Goal: Information Seeking & Learning: Learn about a topic

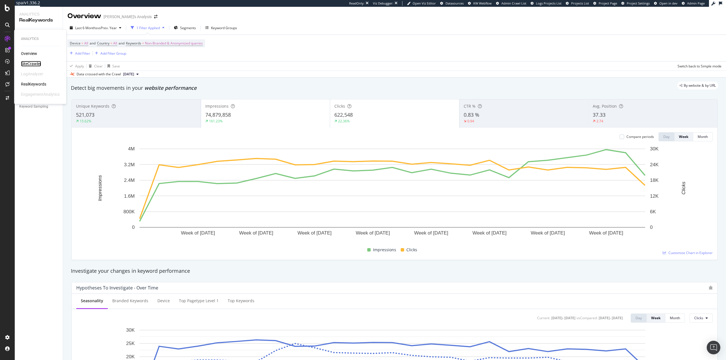
click at [38, 63] on div "SiteCrawler" at bounding box center [31, 64] width 20 height 6
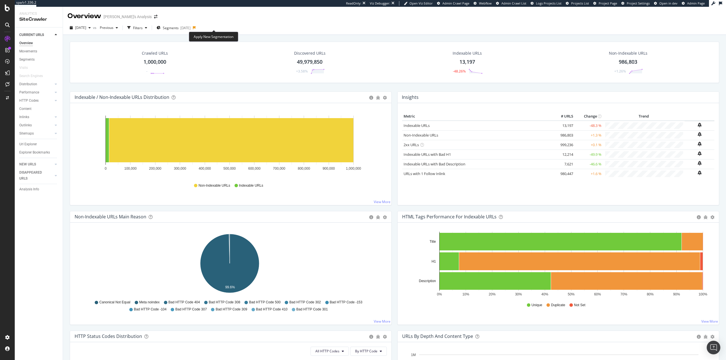
click at [196, 27] on icon at bounding box center [194, 27] width 3 height 3
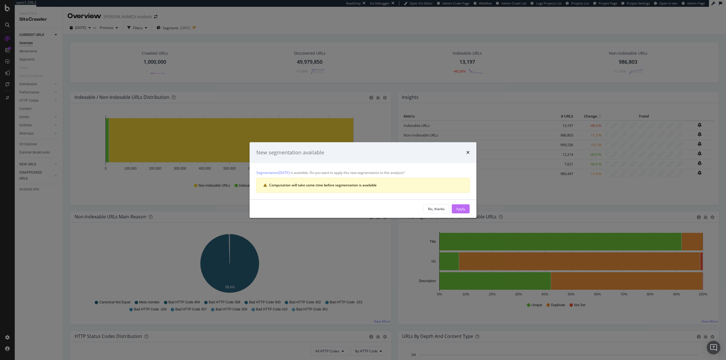
click at [463, 211] on div "Apply" at bounding box center [460, 209] width 9 height 5
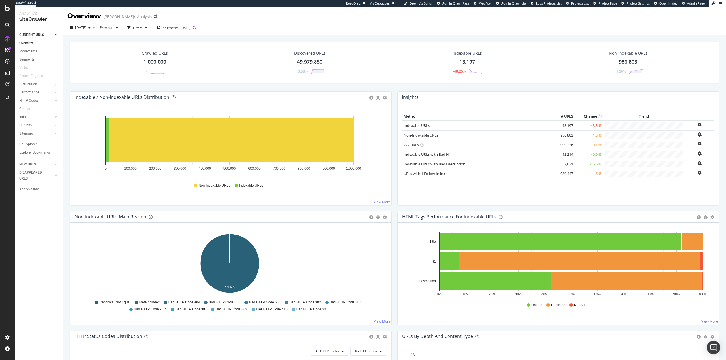
drag, startPoint x: 29, startPoint y: 60, endPoint x: 125, endPoint y: 90, distance: 100.3
click at [29, 59] on div "Segments" at bounding box center [26, 60] width 15 height 6
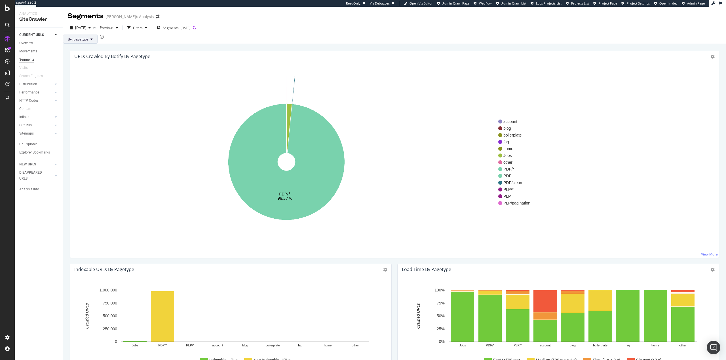
click at [98, 44] on button "By: pagetype" at bounding box center [80, 39] width 35 height 9
click at [248, 61] on div "URLs Crawled By Botify By pagetype Sunburst Treemap Table Expand Export as CSV …" at bounding box center [394, 56] width 649 height 11
click at [143, 27] on div "Filters" at bounding box center [138, 28] width 10 height 5
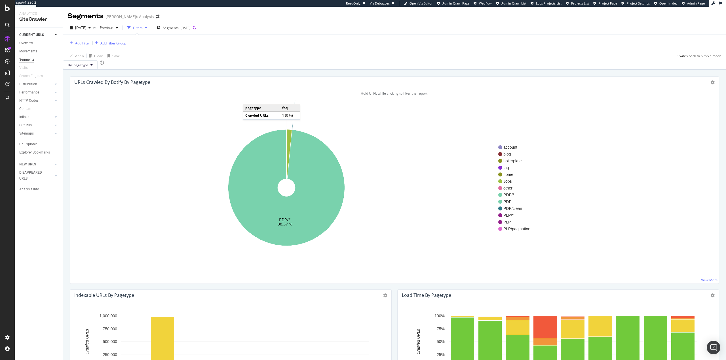
click at [87, 43] on div "Add Filter" at bounding box center [82, 43] width 15 height 5
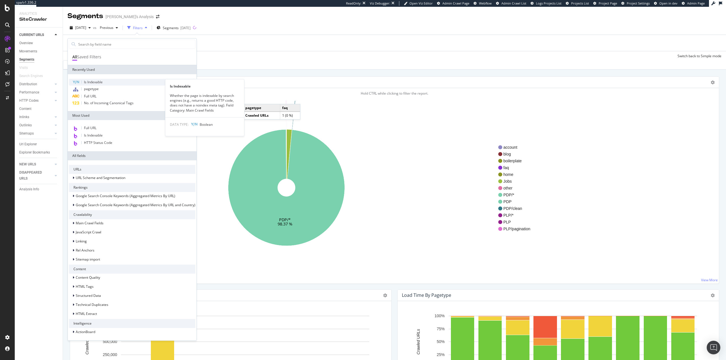
click at [101, 83] on span "Is Indexable" at bounding box center [93, 82] width 19 height 5
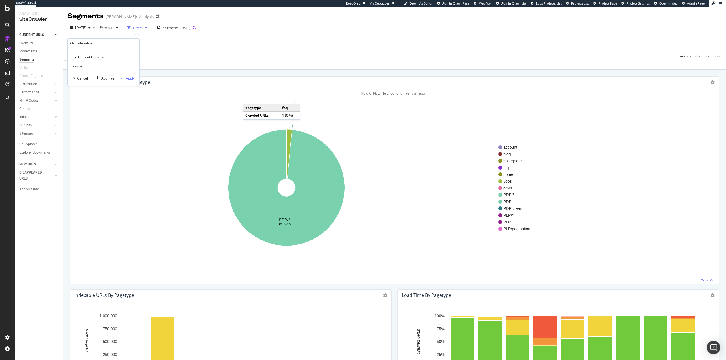
drag, startPoint x: 82, startPoint y: 69, endPoint x: 86, endPoint y: 70, distance: 4.1
click at [83, 69] on div "Yes" at bounding box center [103, 66] width 62 height 9
drag, startPoint x: 88, startPoint y: 85, endPoint x: 128, endPoint y: 84, distance: 40.3
click at [88, 85] on div "No" at bounding box center [104, 85] width 61 height 7
click at [131, 78] on div "Apply" at bounding box center [130, 78] width 9 height 5
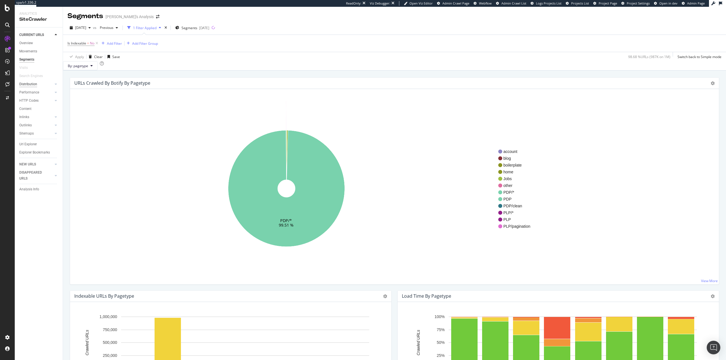
click at [34, 86] on div "Distribution" at bounding box center [28, 84] width 18 height 6
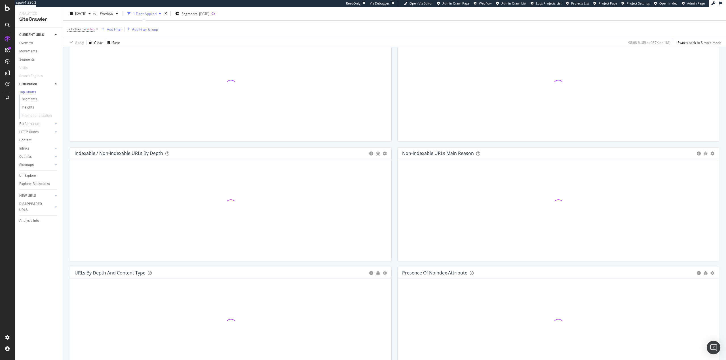
scroll to position [227, 0]
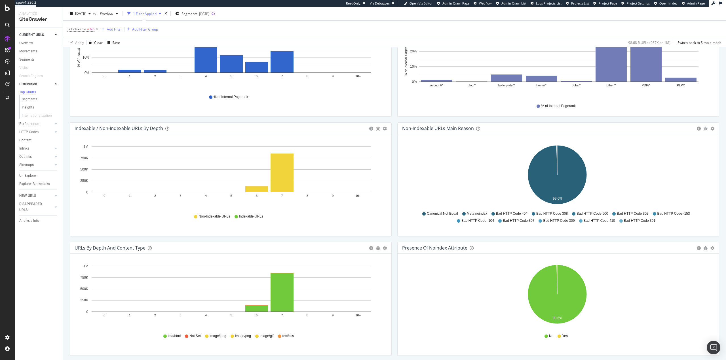
click at [98, 29] on icon at bounding box center [96, 29] width 5 height 6
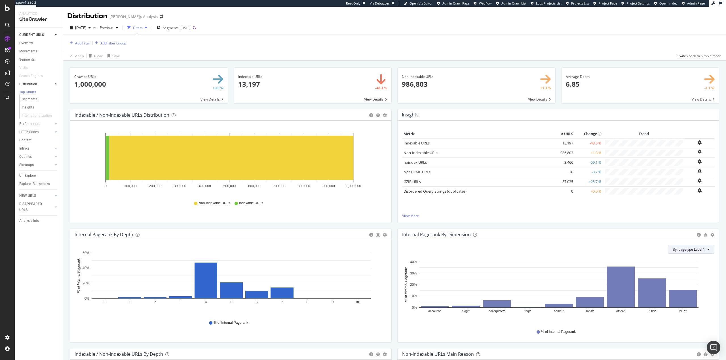
click at [684, 248] on span "By: pagetype Level 1" at bounding box center [688, 249] width 32 height 5
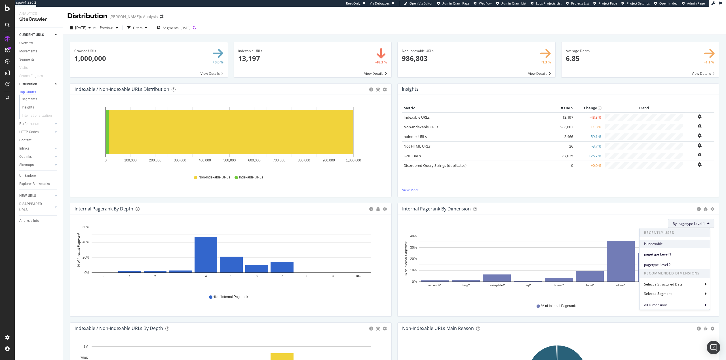
click at [679, 243] on span "Is Indexable" at bounding box center [674, 244] width 61 height 5
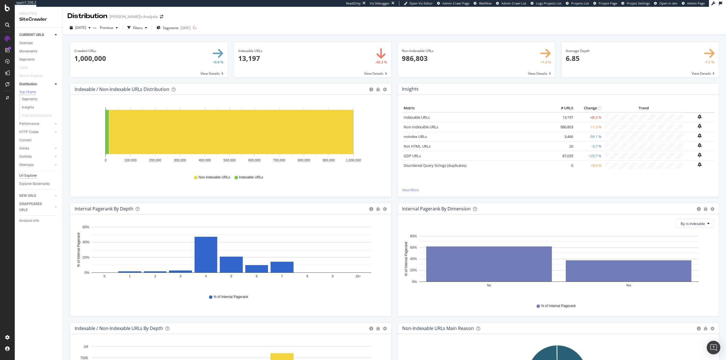
click at [30, 179] on div "Url Explorer" at bounding box center [28, 176] width 18 height 6
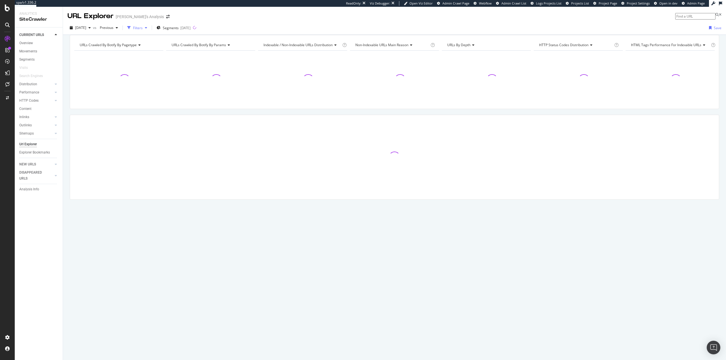
click at [143, 27] on div "Filters" at bounding box center [138, 28] width 10 height 5
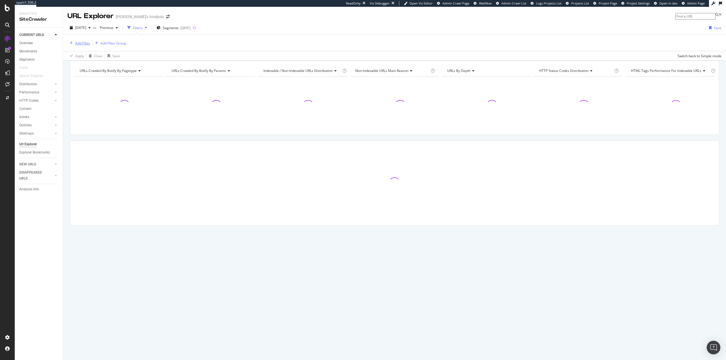
click at [84, 44] on div "Add Filter" at bounding box center [82, 43] width 15 height 5
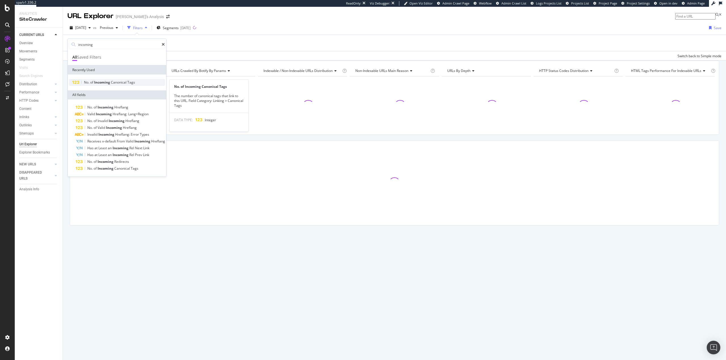
type input "incoming"
click at [124, 85] on span "Canonical" at bounding box center [119, 82] width 16 height 5
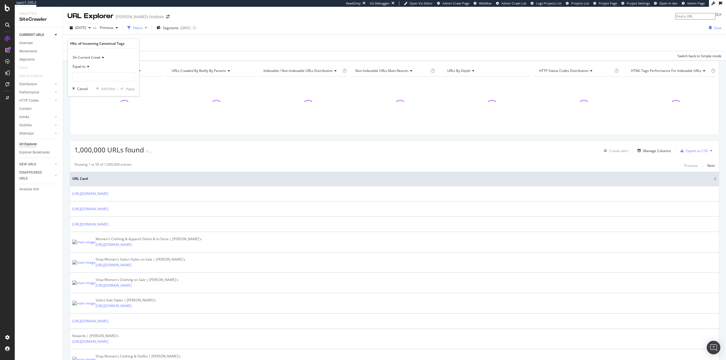
click at [85, 65] on span "Equal to" at bounding box center [79, 66] width 13 height 5
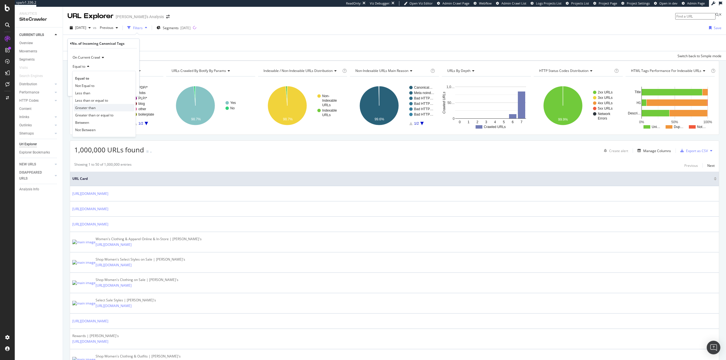
click at [101, 106] on div "Greater than" at bounding box center [104, 107] width 61 height 7
click at [103, 80] on input "number" at bounding box center [103, 76] width 62 height 9
click at [96, 66] on icon at bounding box center [95, 66] width 4 height 3
click at [115, 115] on div "Greater than or equal to" at bounding box center [104, 114] width 61 height 7
click at [100, 75] on input "number" at bounding box center [103, 76] width 62 height 9
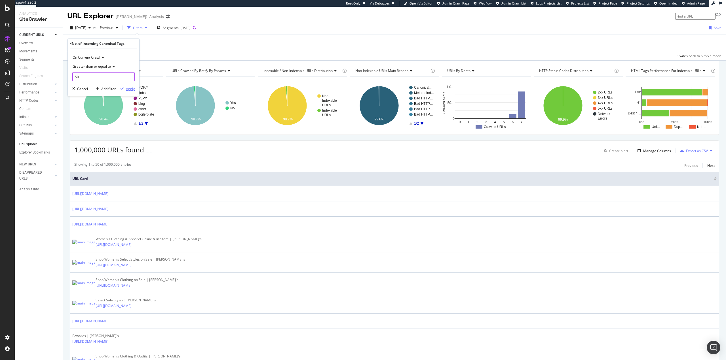
type input "50"
click at [124, 87] on div "button" at bounding box center [122, 88] width 8 height 3
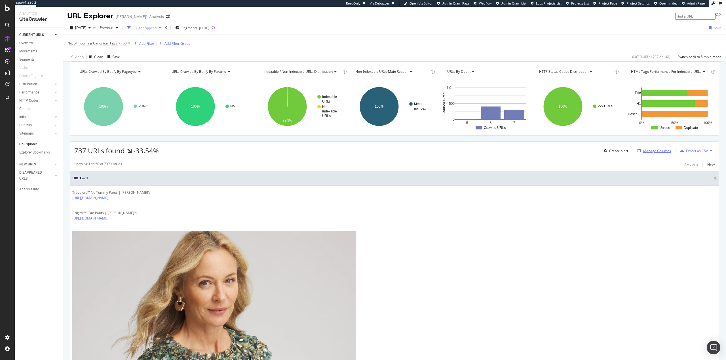
click at [653, 153] on div "Manage Columns" at bounding box center [657, 151] width 28 height 5
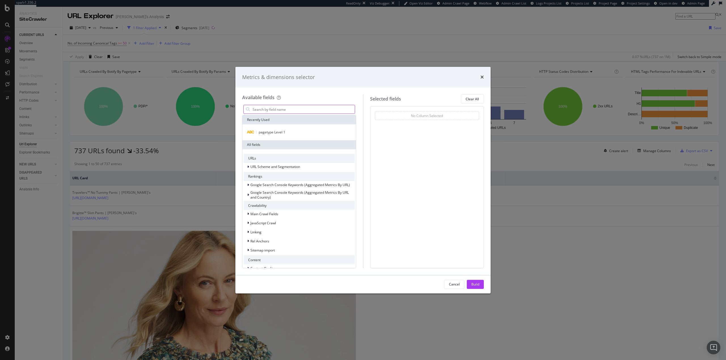
click at [294, 107] on input "modal" at bounding box center [303, 109] width 103 height 9
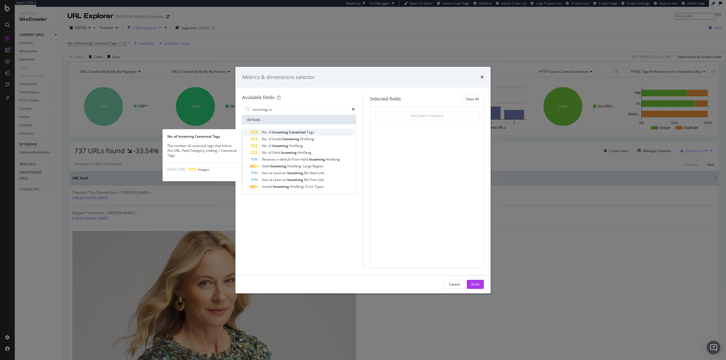
type input "incoming ca"
click at [321, 130] on div "No. of Incoming Canonical Tags" at bounding box center [302, 132] width 104 height 7
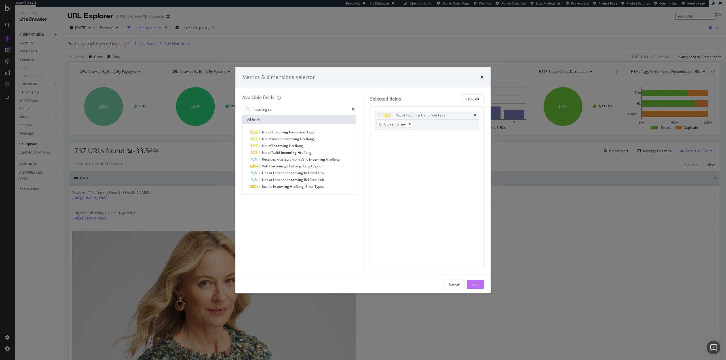
click at [476, 284] on div "Build" at bounding box center [475, 284] width 8 height 5
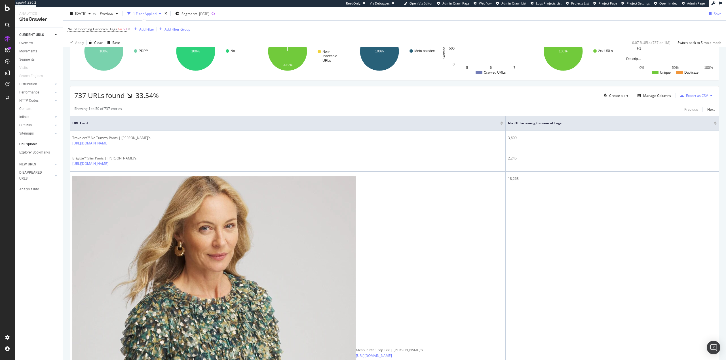
scroll to position [57, 0]
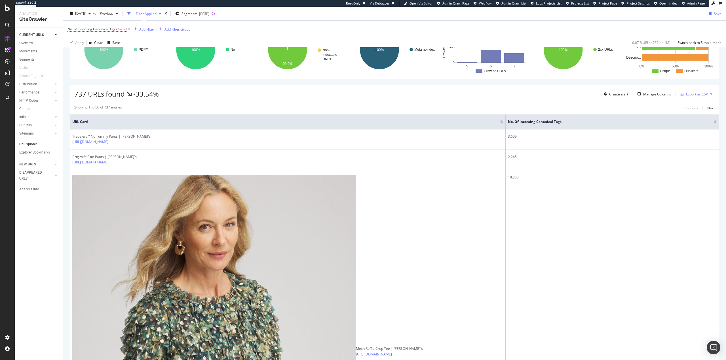
drag, startPoint x: 502, startPoint y: 125, endPoint x: 425, endPoint y: 113, distance: 78.1
click at [402, 129] on th "URL Card" at bounding box center [287, 122] width 435 height 15
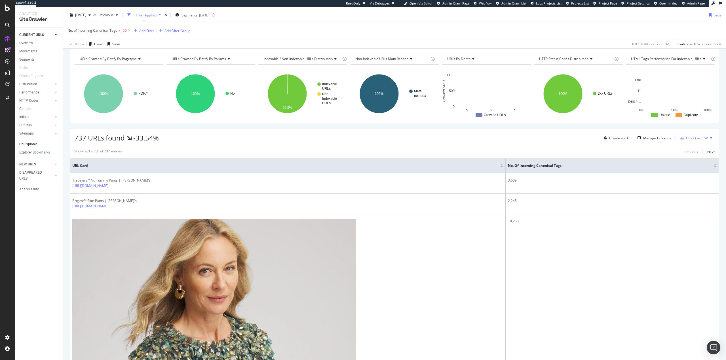
scroll to position [0, 0]
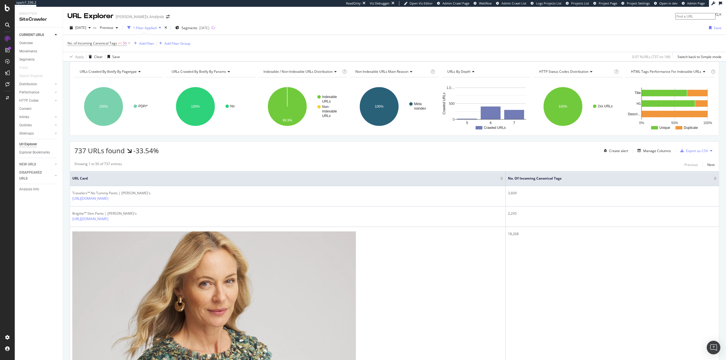
drag, startPoint x: 129, startPoint y: 43, endPoint x: 124, endPoint y: 47, distance: 6.6
click at [129, 43] on icon at bounding box center [129, 44] width 5 height 6
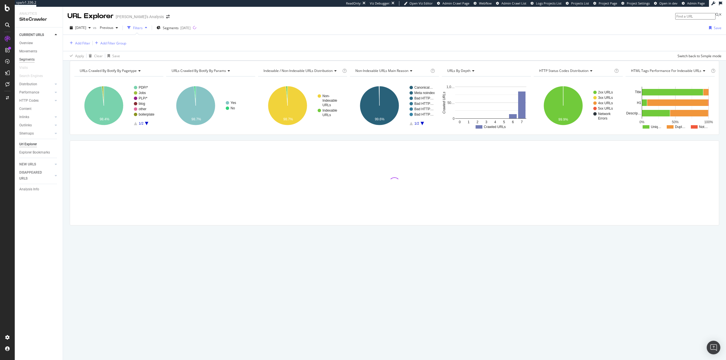
click at [29, 61] on div "Segments" at bounding box center [26, 60] width 15 height 6
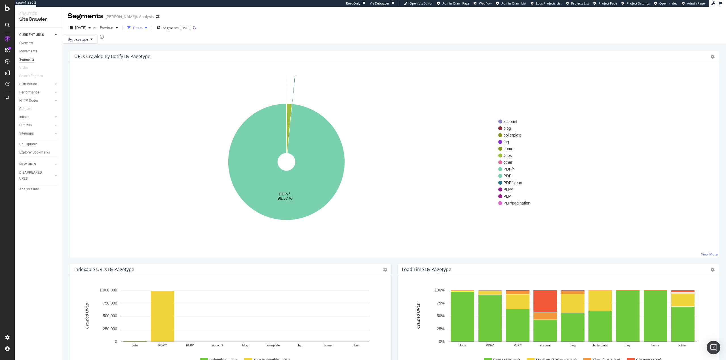
click at [143, 28] on div "Filters" at bounding box center [138, 28] width 10 height 5
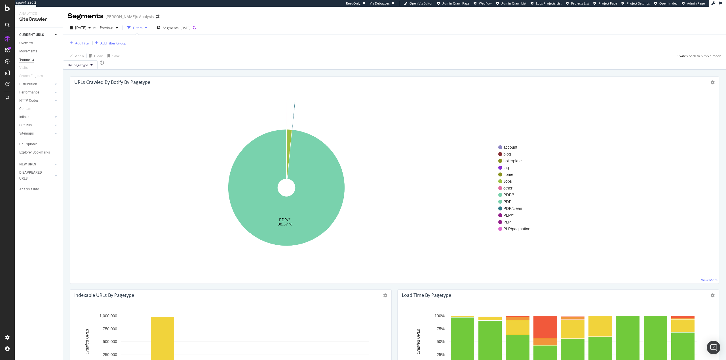
click at [81, 41] on div "Add Filter" at bounding box center [82, 43] width 15 height 5
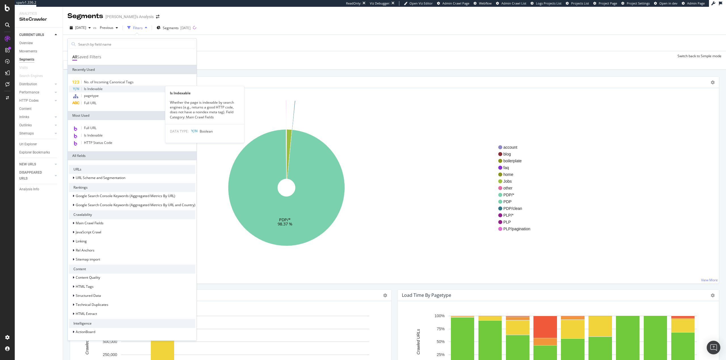
click at [94, 91] on span "Is Indexable" at bounding box center [93, 88] width 19 height 5
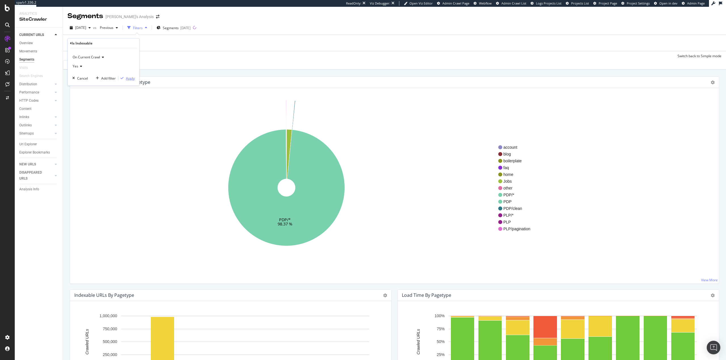
click at [130, 79] on div "Apply" at bounding box center [130, 78] width 9 height 5
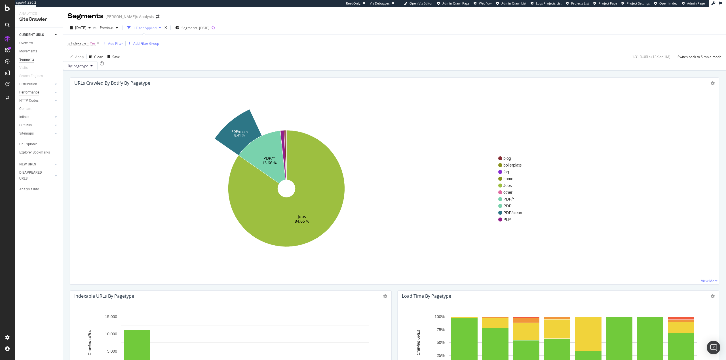
click at [36, 91] on div "Performance" at bounding box center [29, 93] width 20 height 6
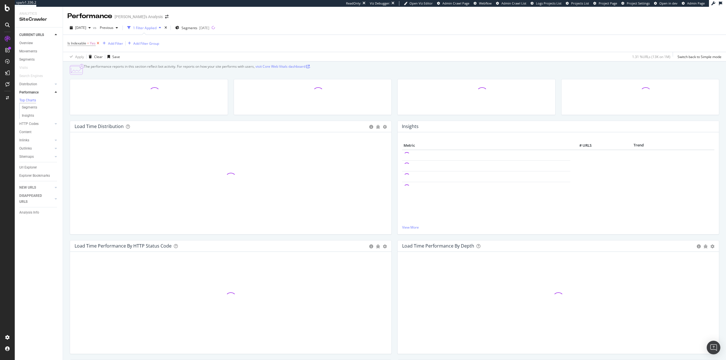
click at [99, 43] on icon at bounding box center [98, 44] width 5 height 6
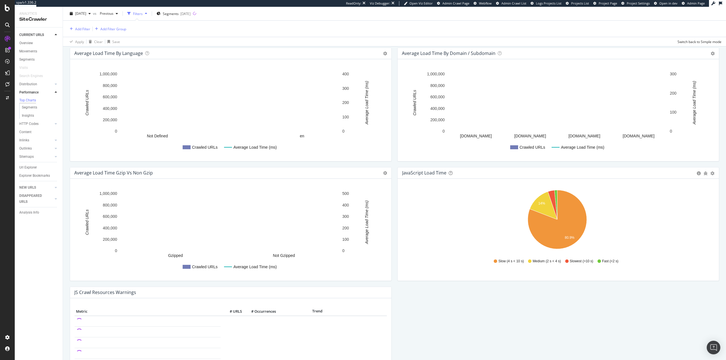
scroll to position [312, 0]
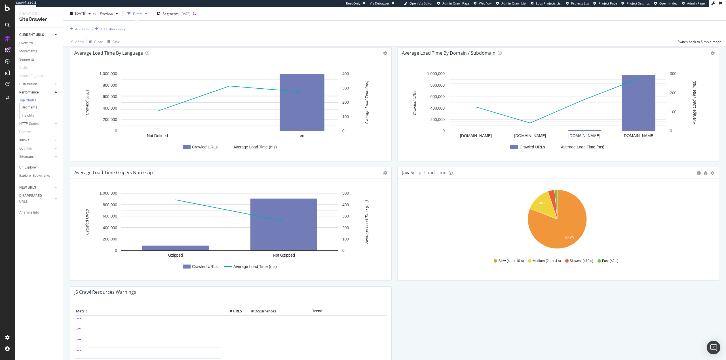
click at [143, 13] on div "Filters" at bounding box center [138, 13] width 10 height 5
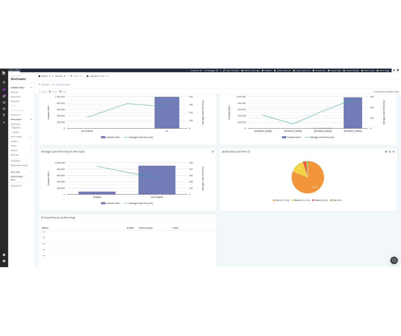
scroll to position [340, 0]
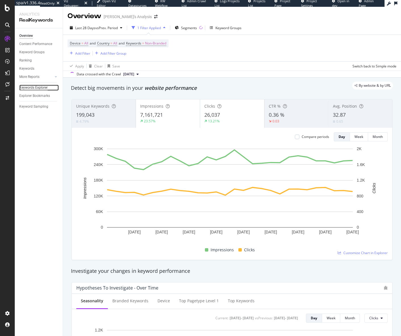
click at [43, 88] on div "Keywords Explorer" at bounding box center [33, 88] width 28 height 6
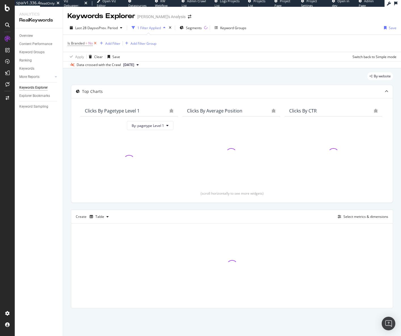
click at [95, 44] on icon at bounding box center [95, 44] width 5 height 6
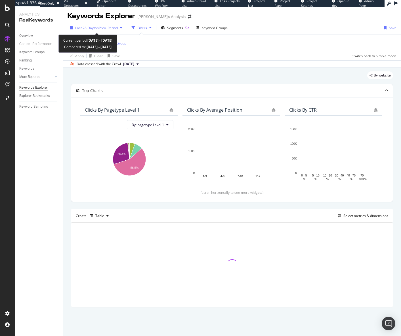
click at [92, 28] on span "Last 28 Days" at bounding box center [85, 28] width 20 height 5
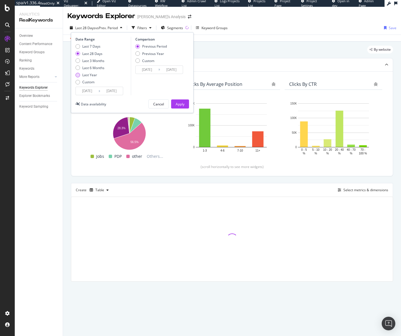
click at [90, 75] on div "Last Year" at bounding box center [89, 75] width 15 height 5
type input "2024/08/17"
click at [179, 101] on div "Apply" at bounding box center [179, 104] width 9 height 9
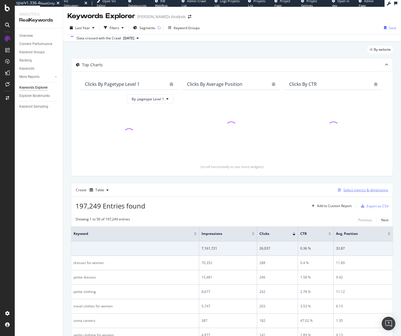
click at [363, 192] on div "Select metrics & dimensions" at bounding box center [365, 190] width 45 height 5
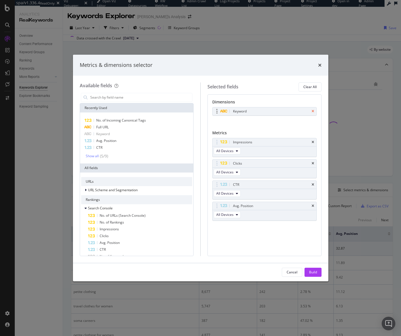
click at [312, 111] on icon "times" at bounding box center [312, 111] width 3 height 3
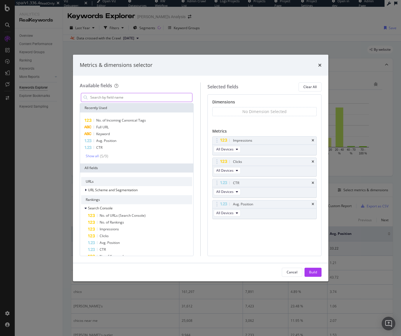
click at [143, 101] on input "modal" at bounding box center [141, 97] width 103 height 9
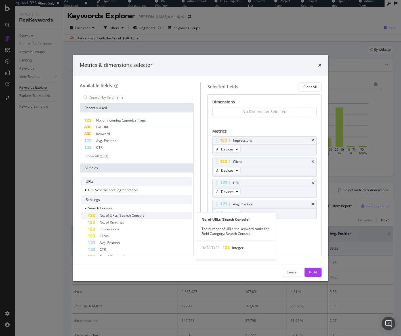
click at [139, 214] on span "No. of URLs (Search Console)" at bounding box center [122, 215] width 46 height 5
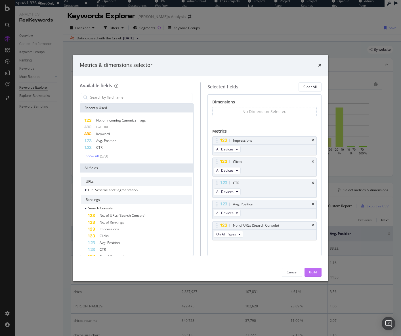
click at [312, 272] on div "Build" at bounding box center [313, 272] width 8 height 5
